Goal: Information Seeking & Learning: Find specific fact

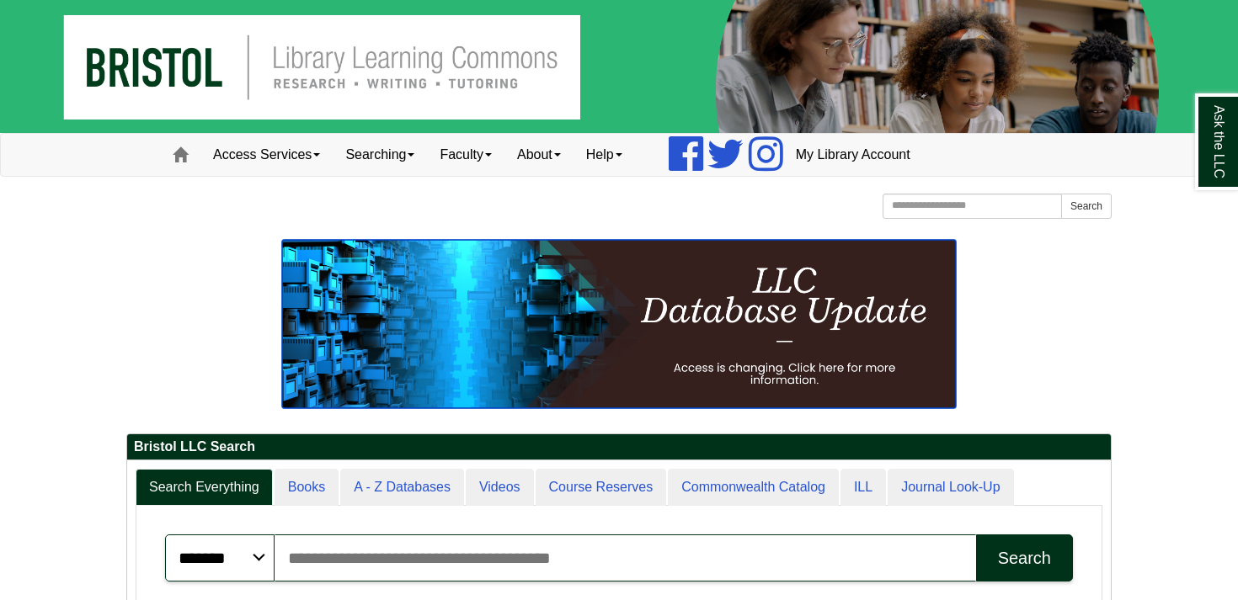
click at [788, 291] on img at bounding box center [619, 324] width 674 height 168
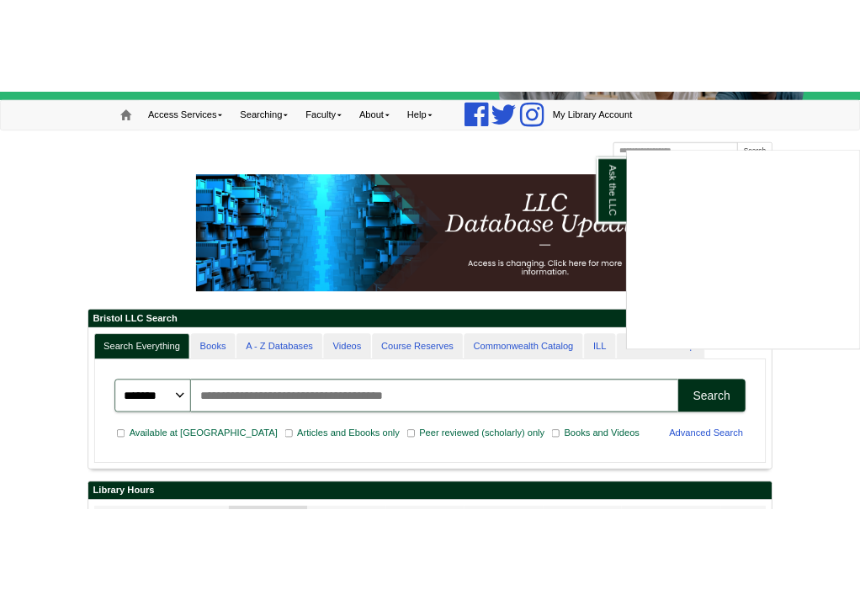
scroll to position [136, 0]
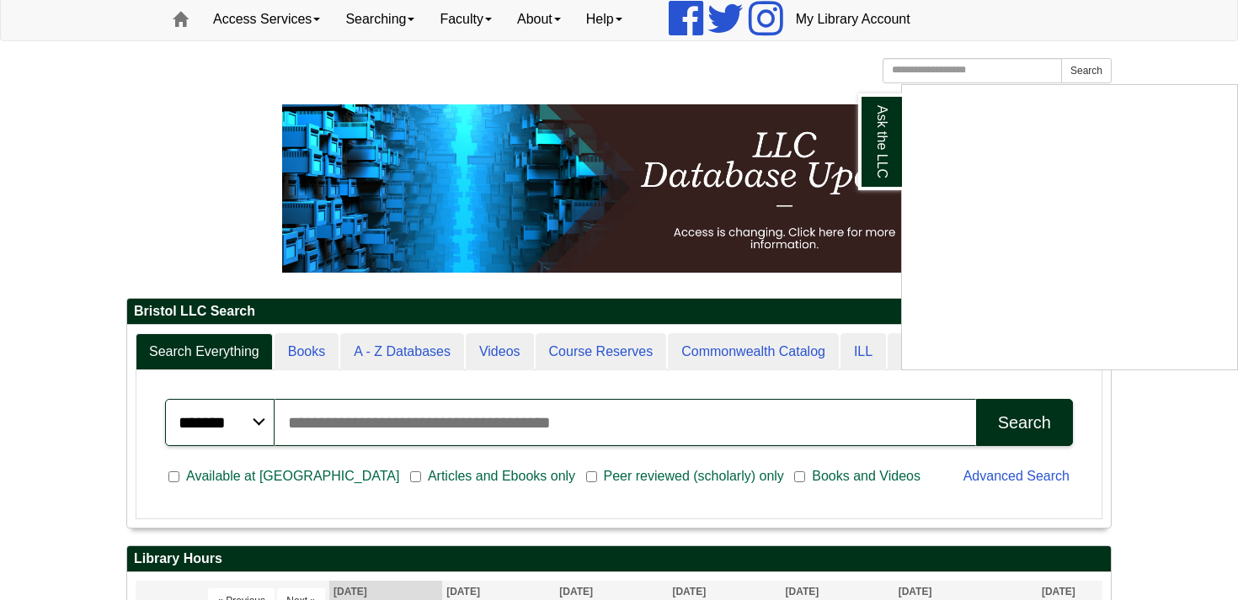
click at [365, 417] on div "Ask the LLC" at bounding box center [619, 300] width 1238 height 600
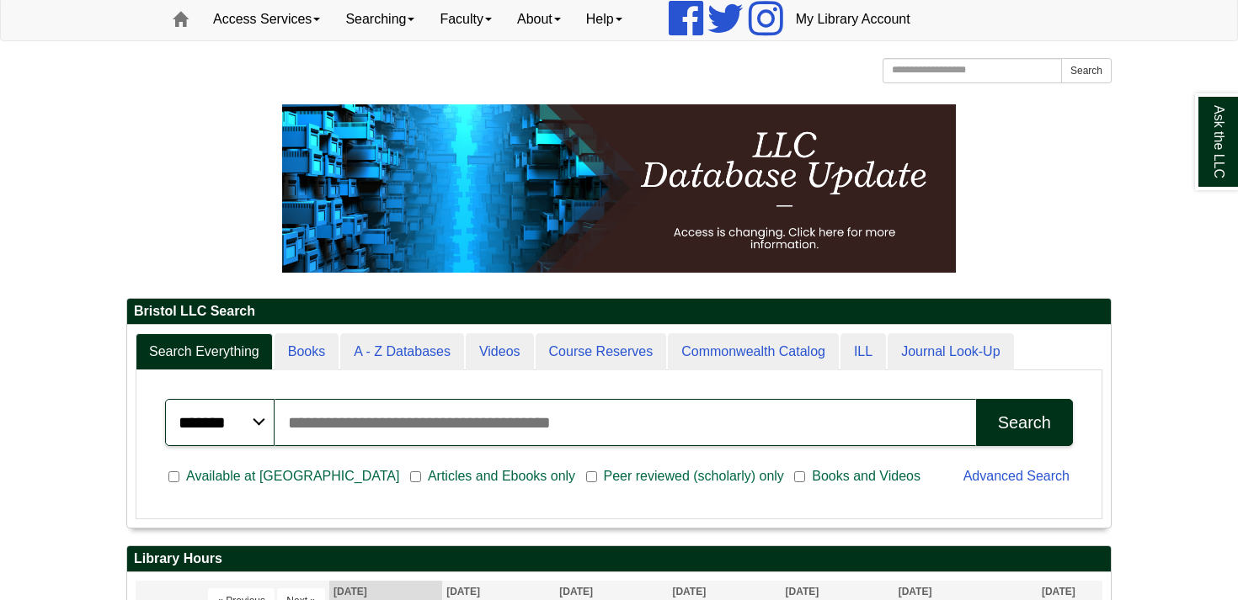
click at [365, 417] on input "Search articles, books, journals & more" at bounding box center [624, 422] width 701 height 47
type input "***"
click at [976, 399] on button "Search" at bounding box center [1024, 422] width 97 height 47
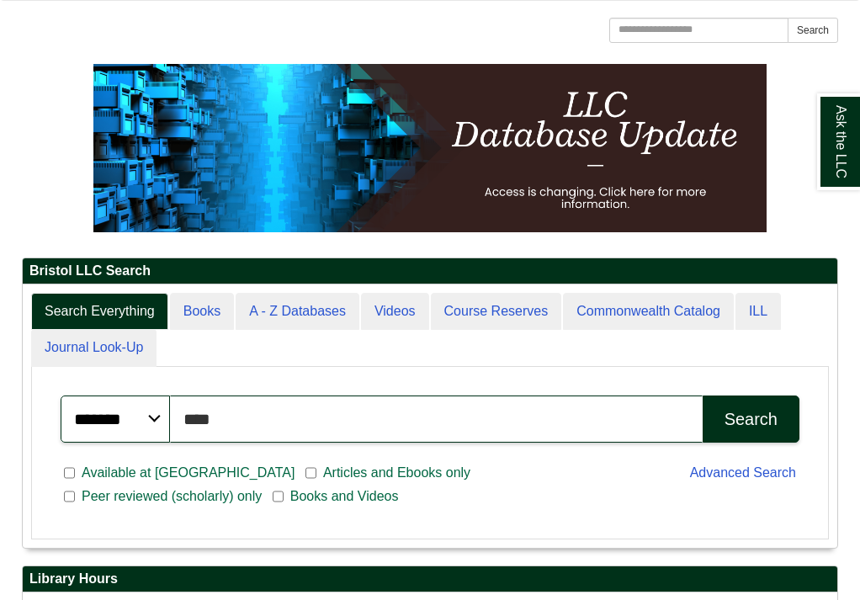
scroll to position [8, 8]
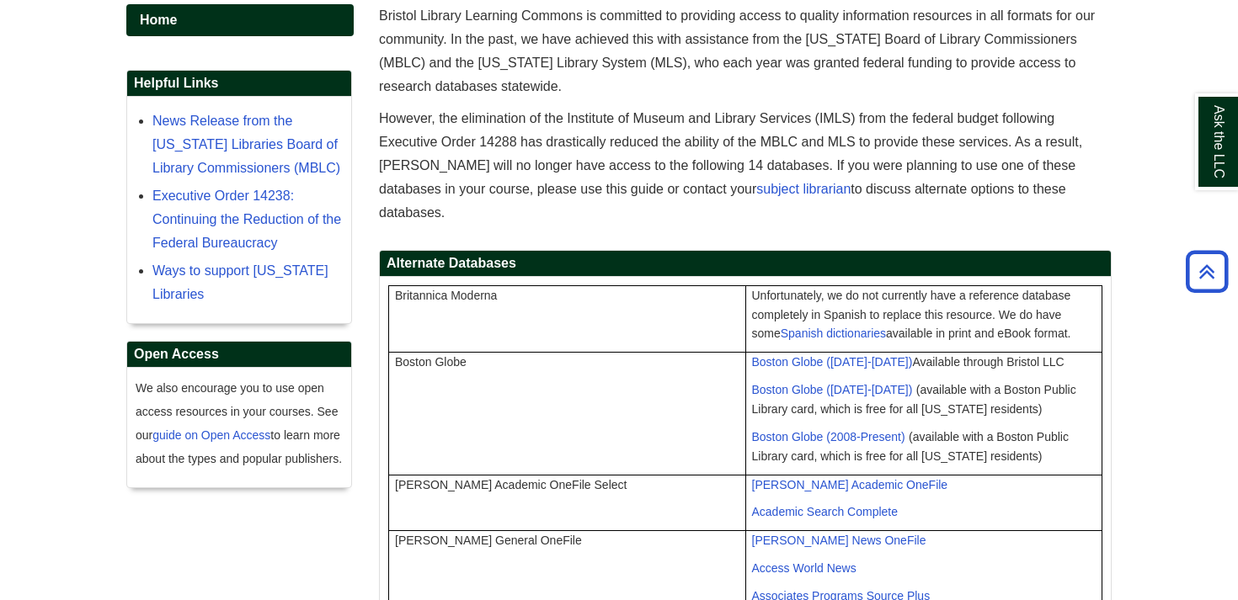
scroll to position [236, 0]
